Goal: Check status: Check status

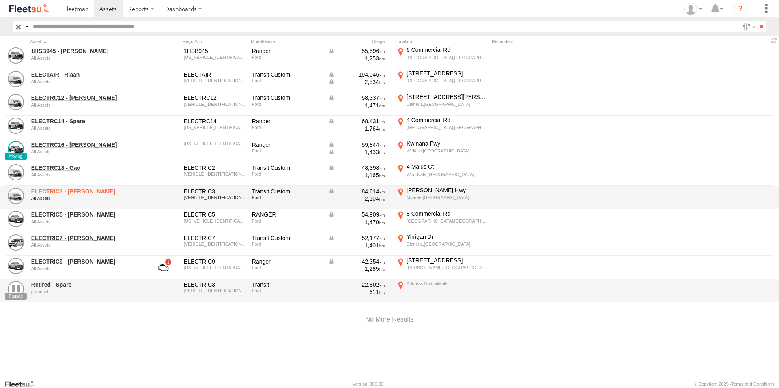
click at [69, 192] on link "ELECTRIC3 - Leo" at bounding box center [86, 191] width 111 height 7
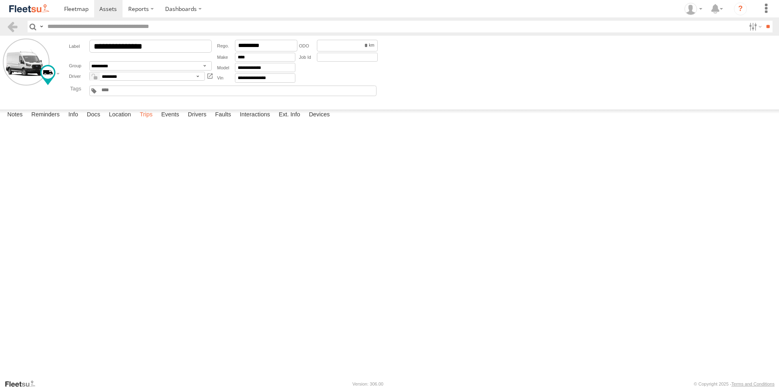
click at [151, 121] on label "Trips" at bounding box center [146, 115] width 21 height 11
click at [171, 121] on label "Events" at bounding box center [170, 115] width 26 height 11
click at [102, 11] on span at bounding box center [107, 9] width 17 height 8
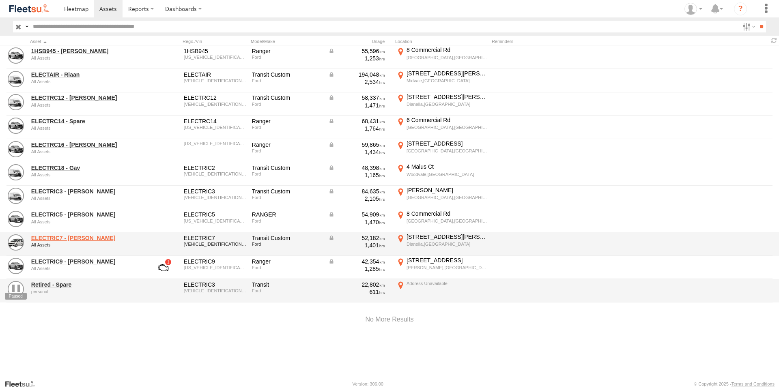
click at [76, 238] on link "ELECTRIC7 - John" at bounding box center [86, 238] width 111 height 7
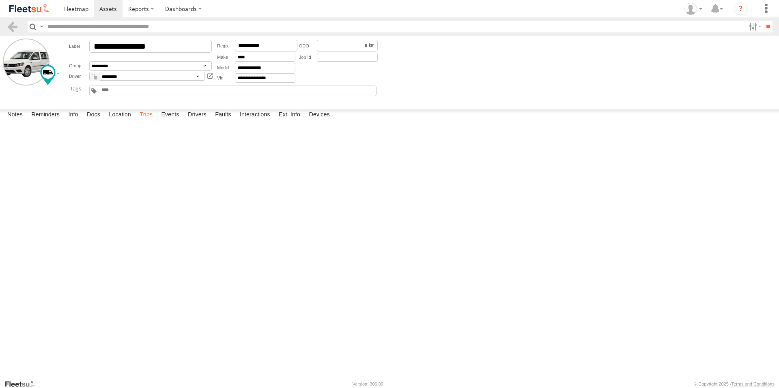
click at [151, 121] on label "Trips" at bounding box center [146, 115] width 21 height 11
click at [104, 9] on span at bounding box center [107, 9] width 17 height 8
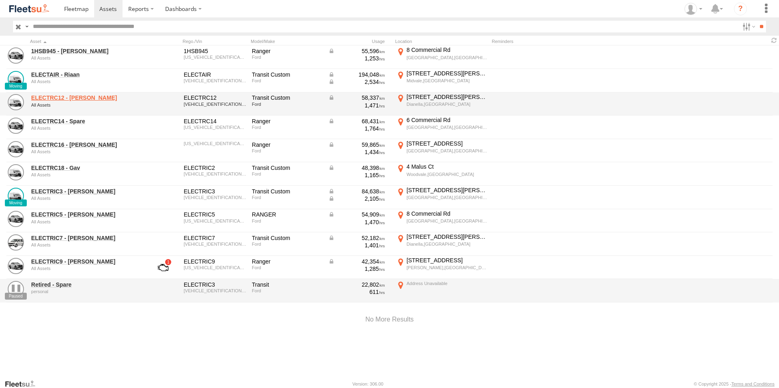
click at [66, 97] on link "ELECTRC12 - Harry" at bounding box center [86, 97] width 111 height 7
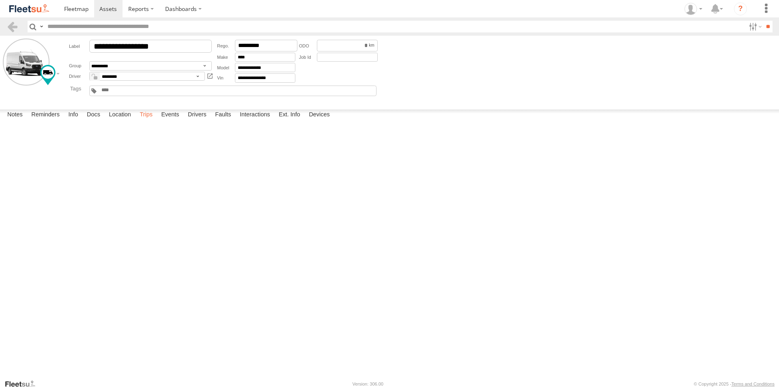
click at [153, 121] on label "Trips" at bounding box center [146, 115] width 21 height 11
click at [0, 0] on div "Ridgewood,WA" at bounding box center [0, 0] width 0 height 0
click at [0, 0] on label "×" at bounding box center [0, 0] width 0 height 0
click at [176, 121] on label "Events" at bounding box center [170, 115] width 26 height 11
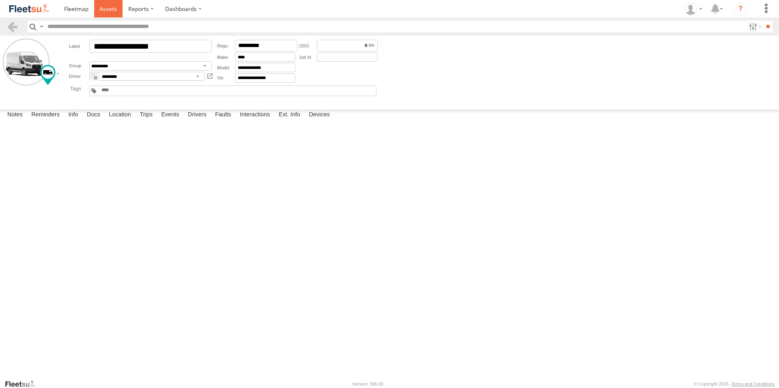
click at [105, 9] on span at bounding box center [107, 9] width 17 height 8
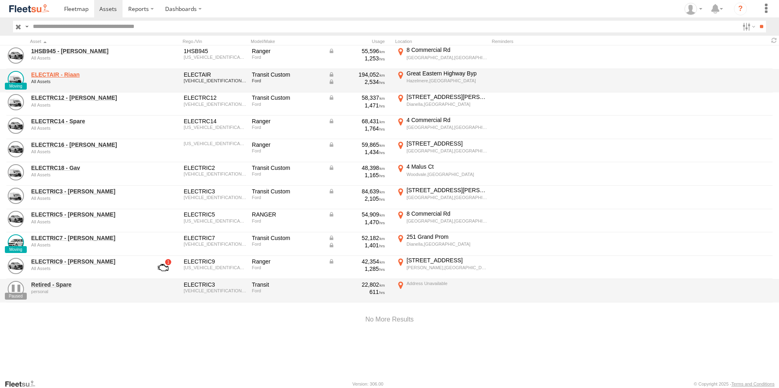
click at [71, 76] on link "ELECTAIR - Riaan" at bounding box center [86, 74] width 111 height 7
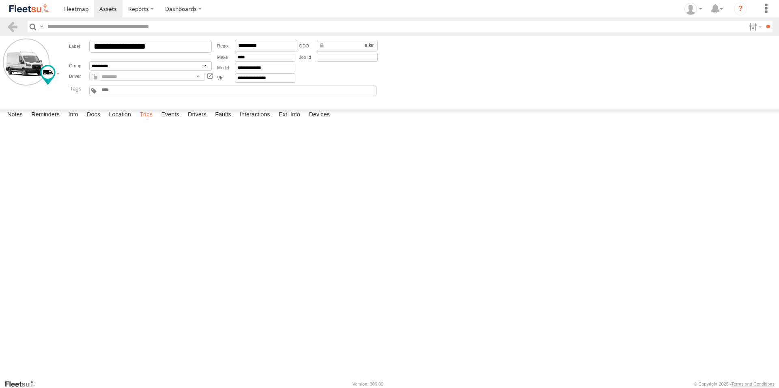
click at [151, 121] on label "Trips" at bounding box center [146, 115] width 21 height 11
click at [106, 12] on span at bounding box center [107, 9] width 17 height 8
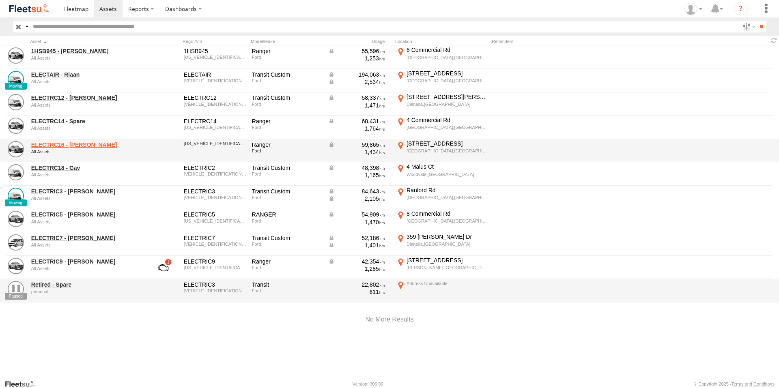
click at [80, 146] on link "ELECTRC16 - Johnny" at bounding box center [86, 144] width 111 height 7
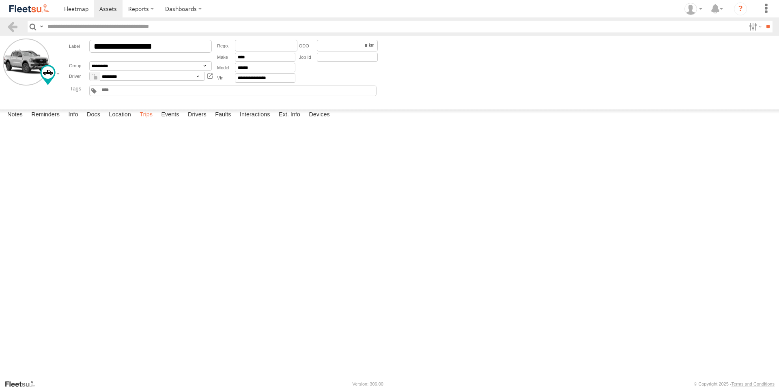
click at [149, 121] on label "Trips" at bounding box center [146, 115] width 21 height 11
click at [104, 7] on span at bounding box center [107, 9] width 17 height 8
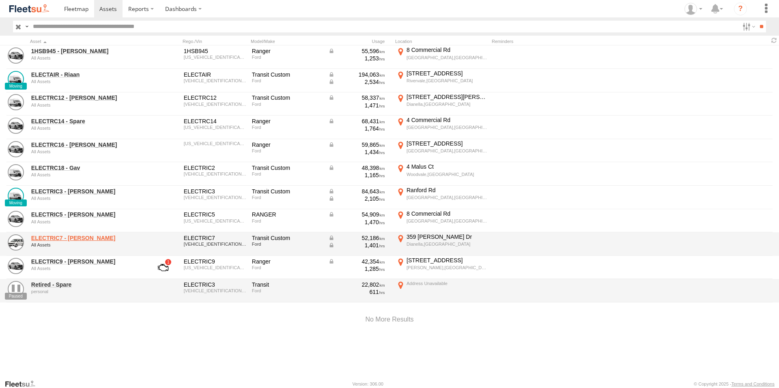
click at [69, 235] on link "ELECTRIC7 - John" at bounding box center [86, 238] width 111 height 7
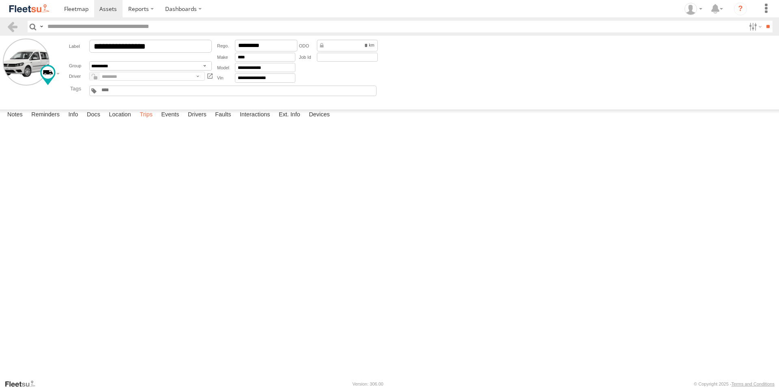
click at [145, 121] on label "Trips" at bounding box center [146, 115] width 21 height 11
click at [111, 9] on span at bounding box center [107, 9] width 17 height 8
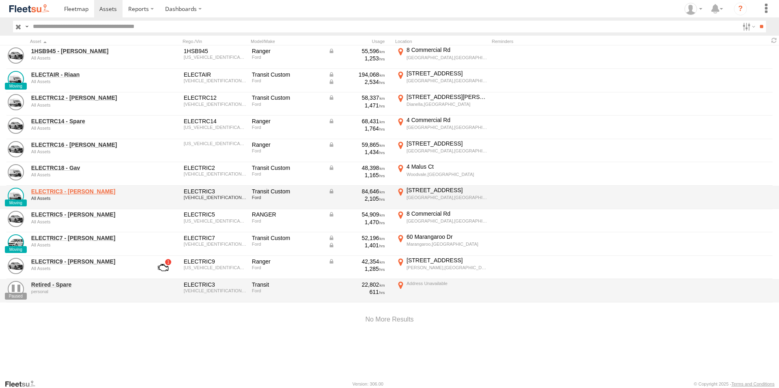
click at [71, 188] on link "ELECTRIC3 - Leo" at bounding box center [86, 191] width 111 height 7
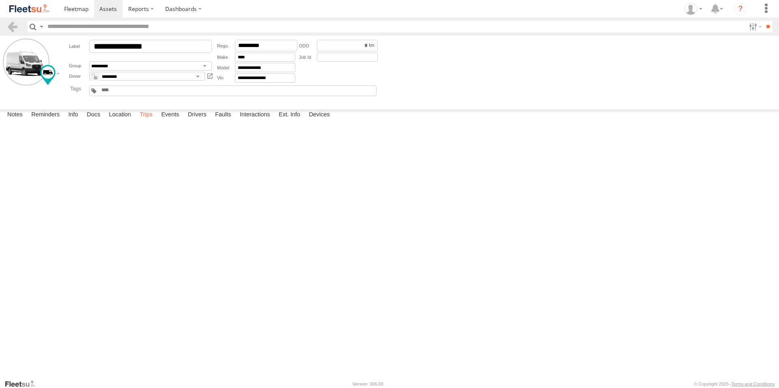
click at [152, 121] on label "Trips" at bounding box center [146, 115] width 21 height 11
click at [105, 8] on span at bounding box center [107, 9] width 17 height 8
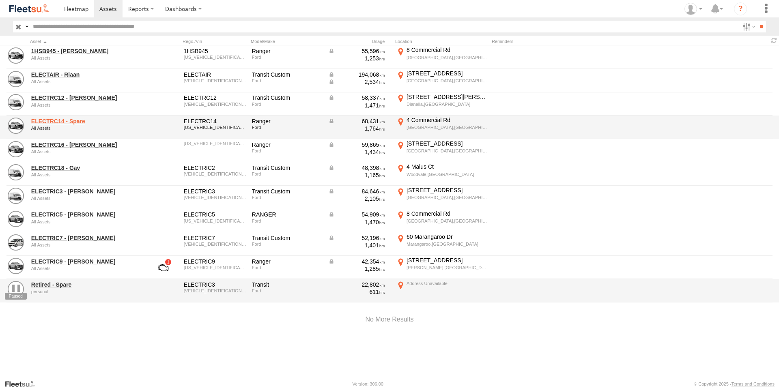
click at [46, 120] on link "ELECTRC14 - Spare" at bounding box center [86, 121] width 111 height 7
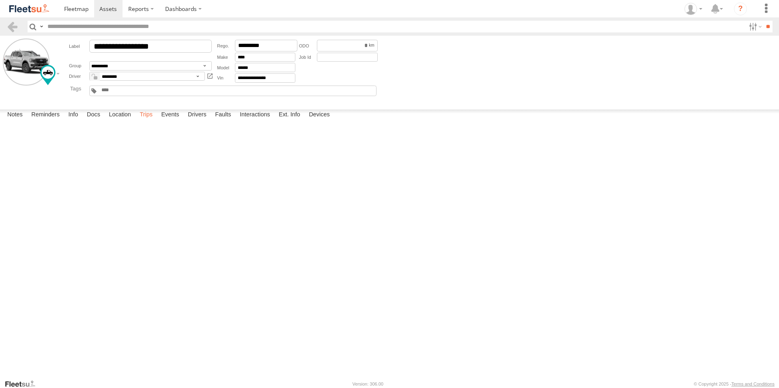
click at [148, 121] on label "Trips" at bounding box center [146, 115] width 21 height 11
